Goal: Information Seeking & Learning: Learn about a topic

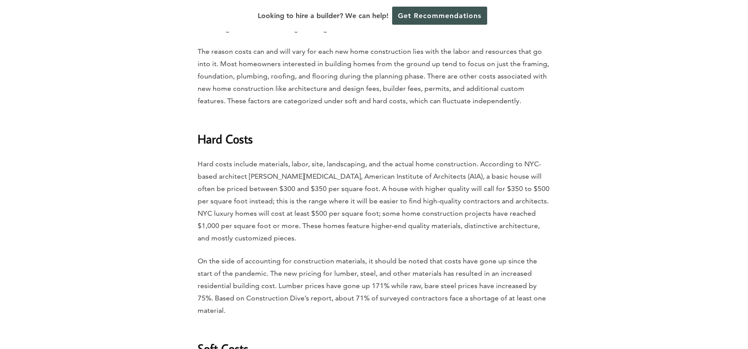
scroll to position [1414, 0]
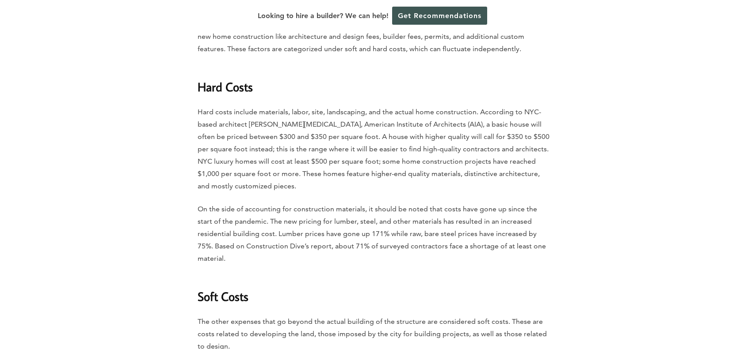
scroll to position [1649, 0]
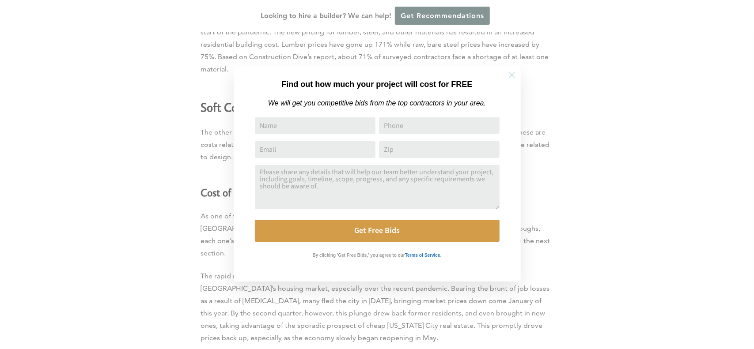
click at [513, 77] on icon at bounding box center [512, 75] width 10 height 10
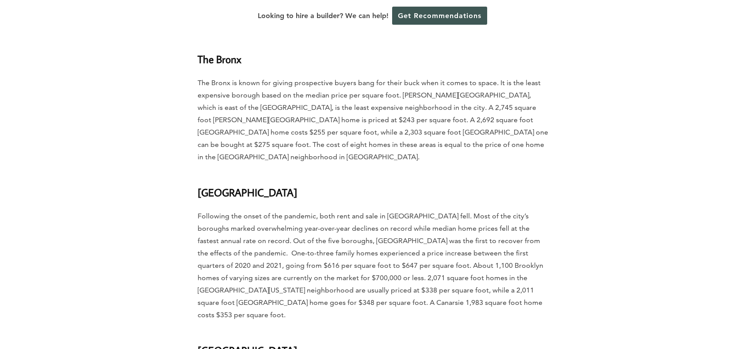
scroll to position [3181, 0]
